Goal: Task Accomplishment & Management: Use online tool/utility

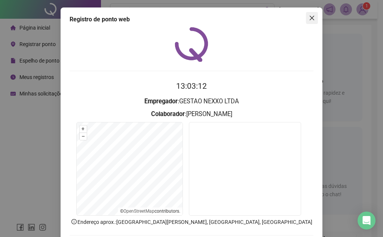
click at [310, 18] on icon "close" at bounding box center [312, 18] width 6 height 6
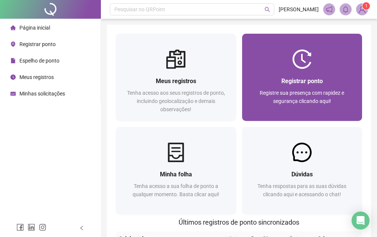
click at [285, 69] on div "Registrar ponto Registre sua presença com rapidez e segurança clicando aqui!" at bounding box center [302, 95] width 120 height 52
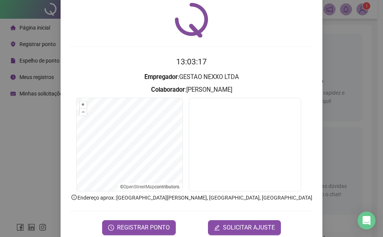
scroll to position [39, 0]
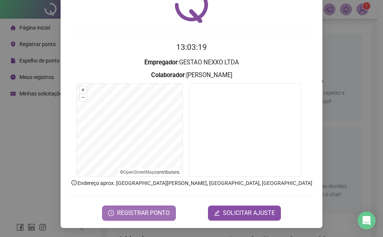
click at [154, 211] on span "REGISTRAR PONTO" at bounding box center [143, 212] width 53 height 9
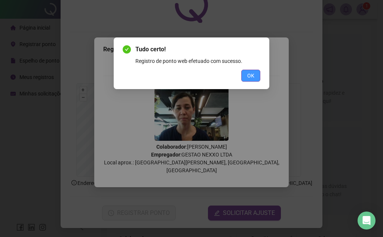
click at [248, 78] on span "OK" at bounding box center [250, 75] width 7 height 8
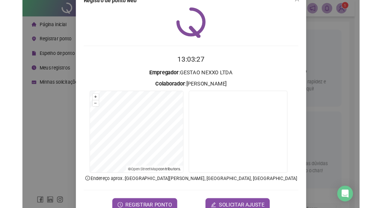
scroll to position [0, 0]
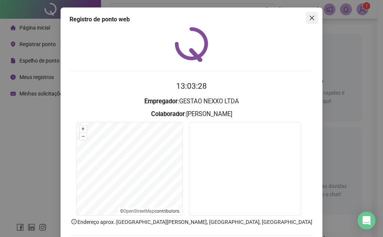
click at [309, 19] on icon "close" at bounding box center [312, 18] width 6 height 6
